Goal: Transaction & Acquisition: Purchase product/service

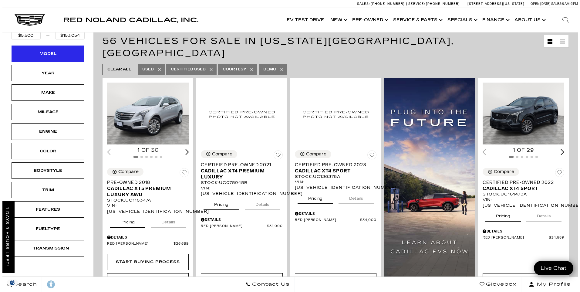
scroll to position [61, 0]
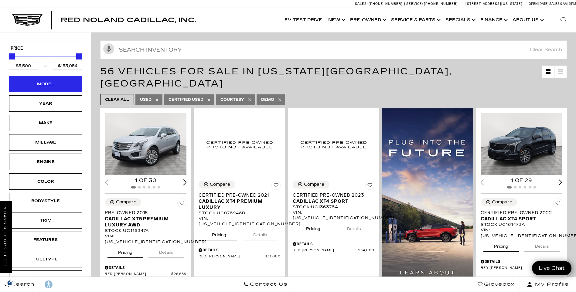
click at [61, 83] on div "Model" at bounding box center [45, 84] width 73 height 16
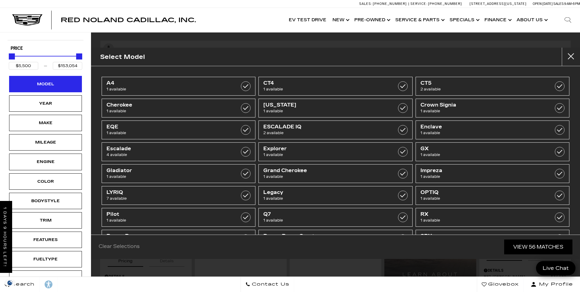
scroll to position [0, 0]
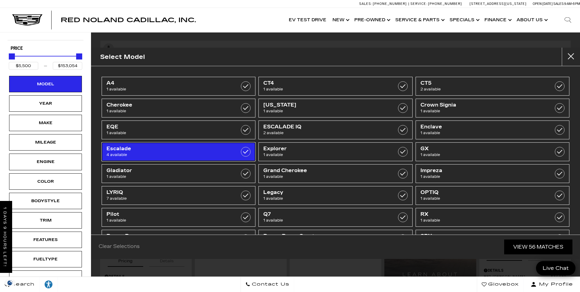
click at [141, 148] on span "Escalade" at bounding box center [168, 149] width 123 height 6
type input "$64,689"
type input "$90,689"
checkbox input "true"
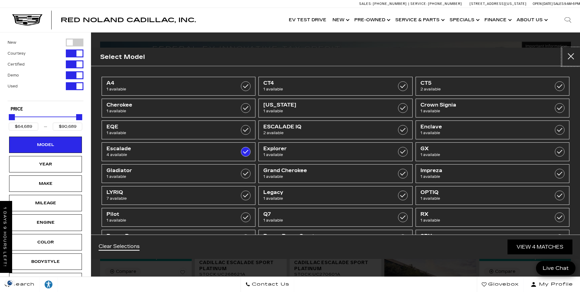
click at [574, 58] on button "close" at bounding box center [571, 57] width 18 height 18
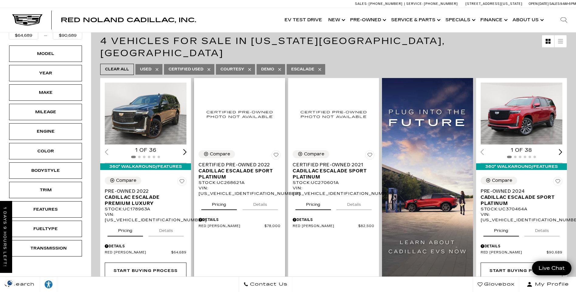
scroll to position [121, 0]
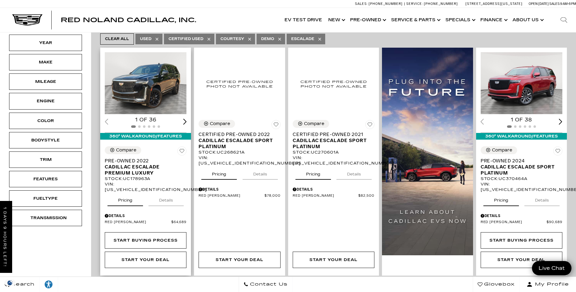
click at [158, 78] on img "1 / 2" at bounding box center [146, 83] width 83 height 62
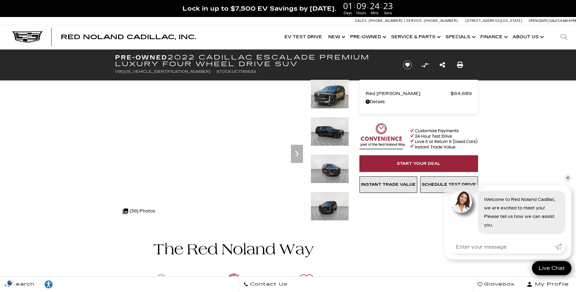
click at [336, 208] on img at bounding box center [330, 206] width 38 height 29
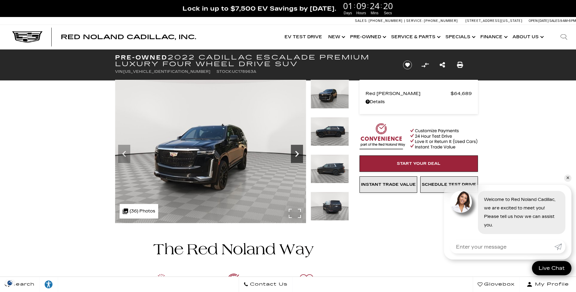
click at [294, 156] on icon "Next" at bounding box center [297, 154] width 12 height 12
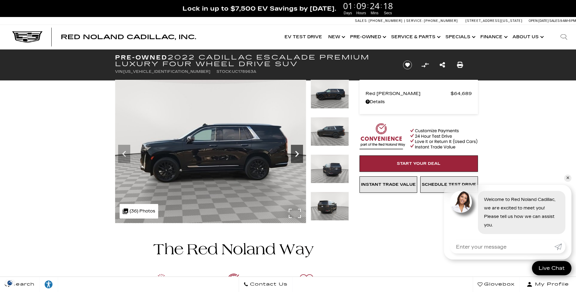
click at [294, 156] on icon "Next" at bounding box center [297, 154] width 12 height 12
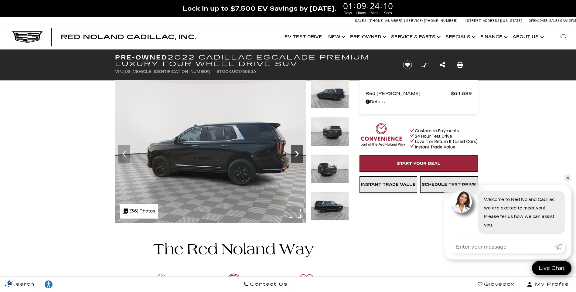
click at [296, 154] on icon "Next" at bounding box center [297, 154] width 12 height 12
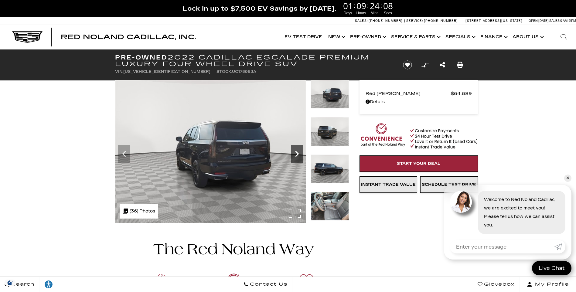
click at [296, 154] on icon "Next" at bounding box center [297, 154] width 12 height 12
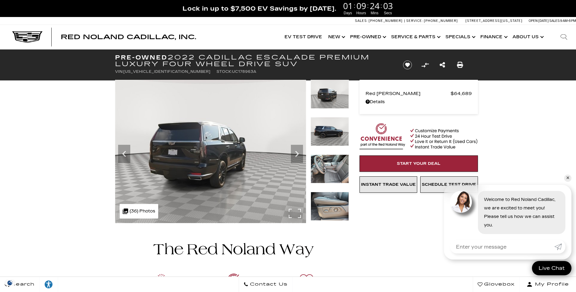
click at [216, 158] on img at bounding box center [210, 151] width 191 height 143
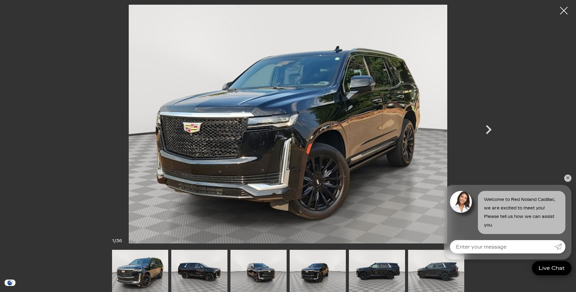
click at [323, 277] on img at bounding box center [318, 271] width 56 height 42
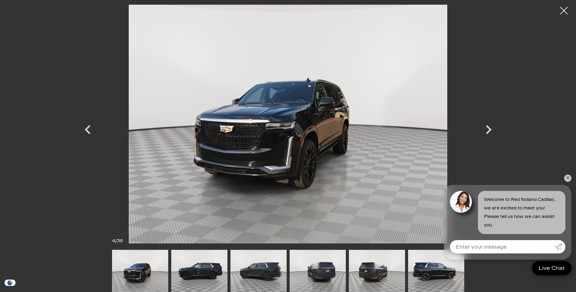
click at [323, 274] on img at bounding box center [318, 271] width 56 height 42
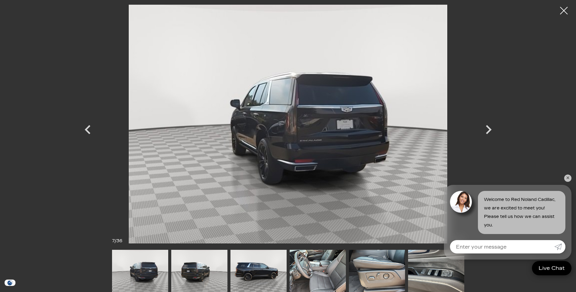
click at [266, 272] on img at bounding box center [258, 271] width 56 height 42
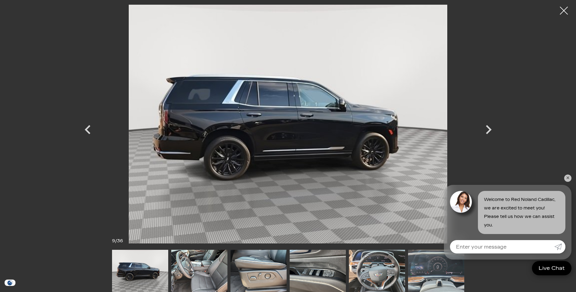
click at [563, 10] on div at bounding box center [564, 11] width 16 height 16
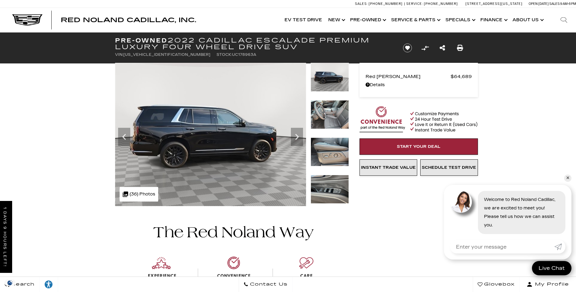
click at [330, 83] on img at bounding box center [330, 77] width 38 height 29
click at [125, 135] on icon "Previous" at bounding box center [124, 137] width 12 height 12
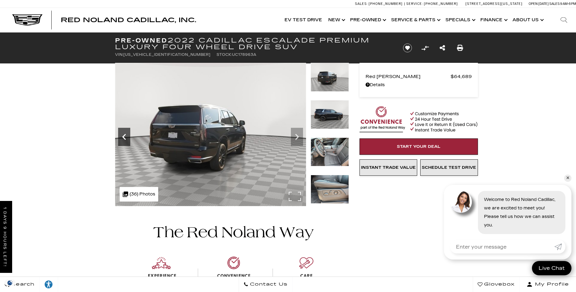
click at [125, 135] on icon "Previous" at bounding box center [124, 137] width 12 height 12
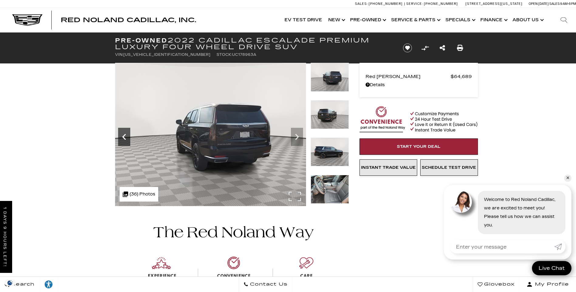
click at [125, 135] on icon "Previous" at bounding box center [124, 137] width 12 height 12
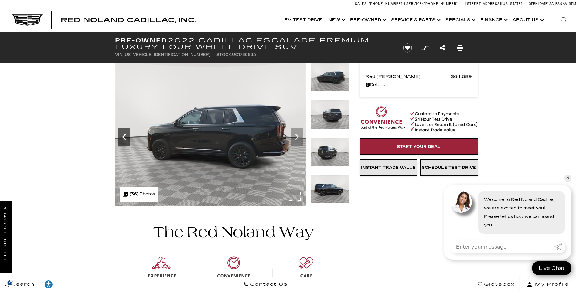
click at [125, 135] on icon "Previous" at bounding box center [124, 137] width 12 height 12
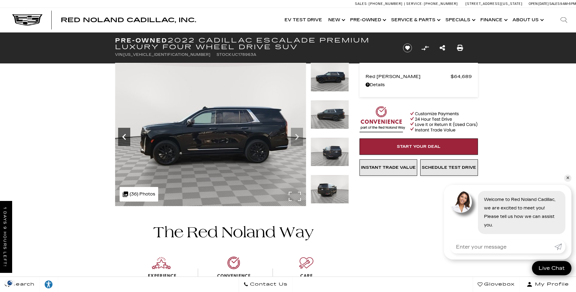
click at [125, 135] on icon "Previous" at bounding box center [124, 137] width 12 height 12
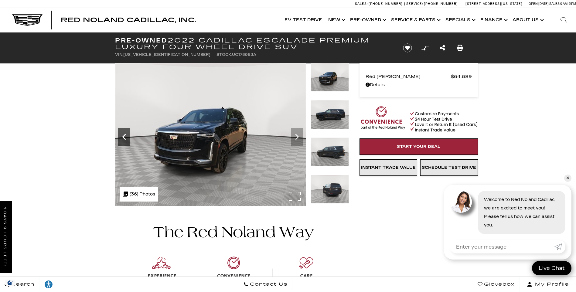
click at [125, 135] on icon "Previous" at bounding box center [124, 137] width 12 height 12
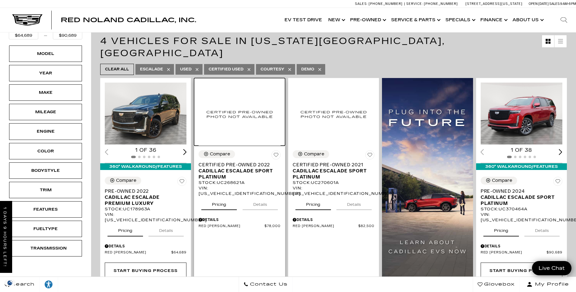
click at [258, 134] on img at bounding box center [240, 114] width 82 height 63
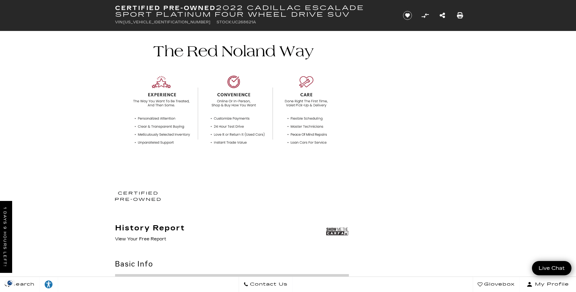
scroll to position [30, 0]
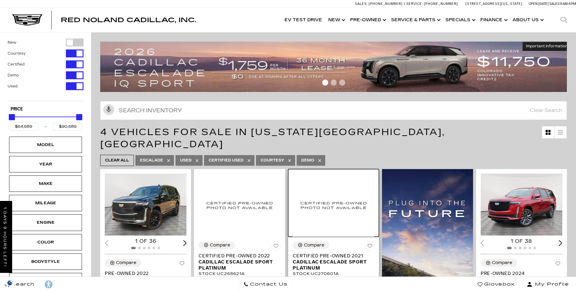
click at [330, 220] on img at bounding box center [334, 205] width 82 height 63
